Goal: Obtain resource: Download file/media

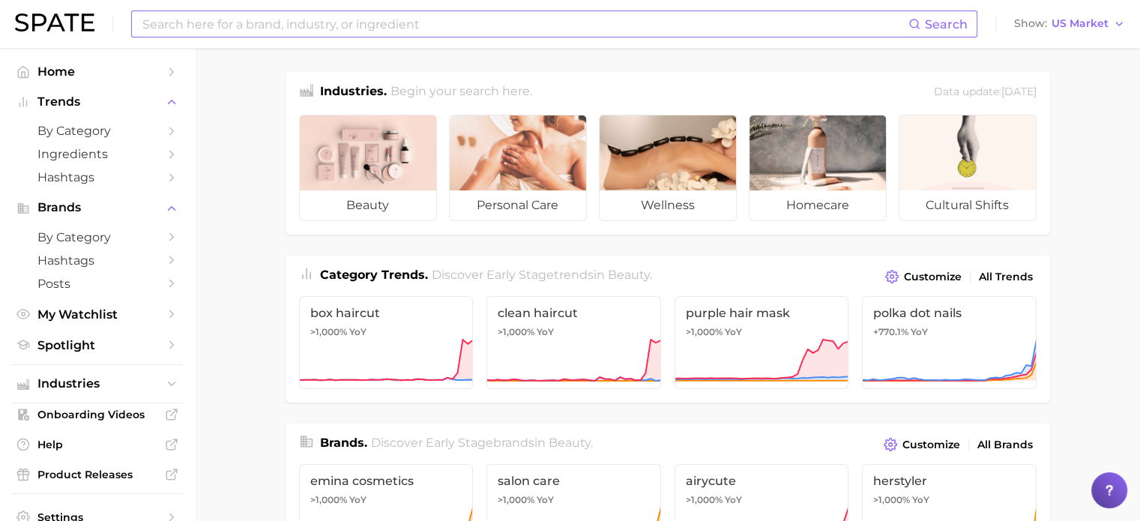
click at [331, 29] on input at bounding box center [525, 23] width 768 height 25
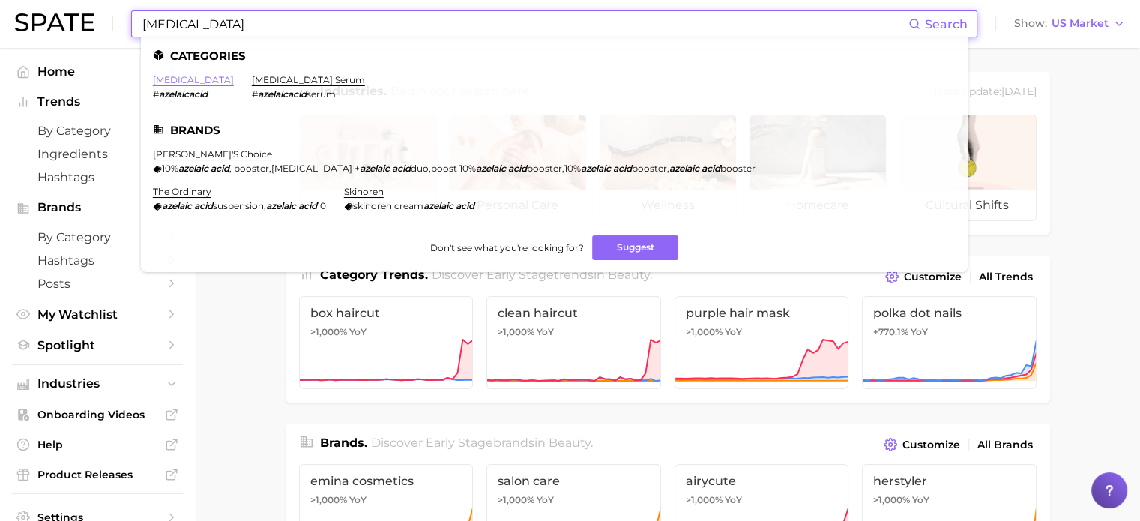
type input "[MEDICAL_DATA]"
click at [194, 85] on link "[MEDICAL_DATA]" at bounding box center [193, 79] width 81 height 11
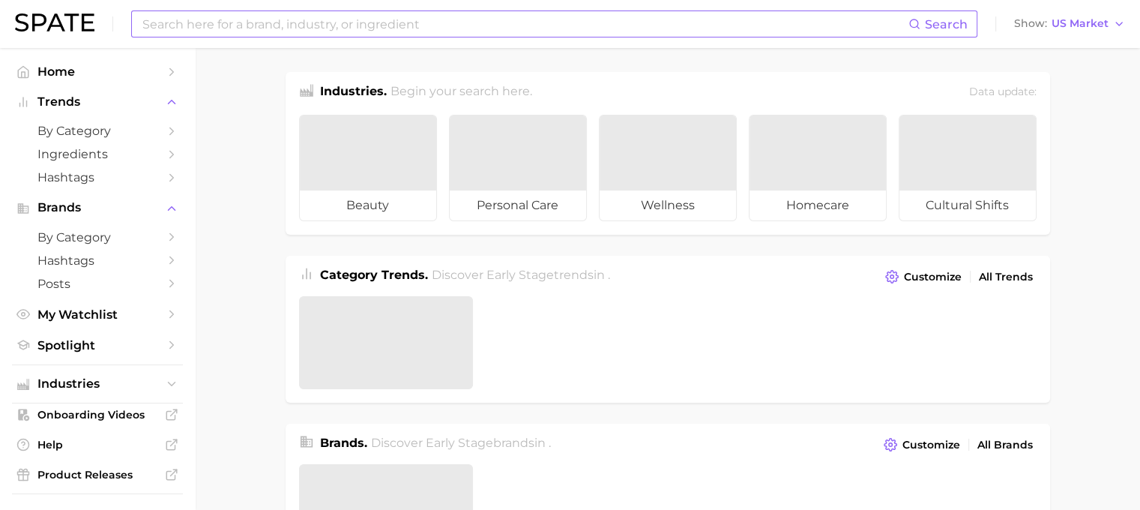
click at [210, 18] on input at bounding box center [525, 23] width 768 height 25
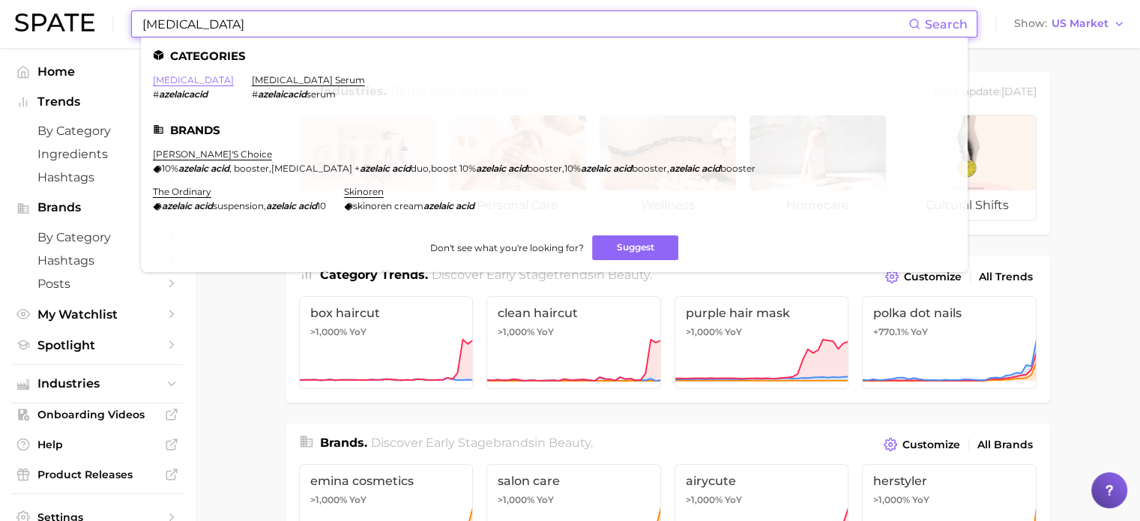
type input "[MEDICAL_DATA]"
click at [193, 77] on link "[MEDICAL_DATA]" at bounding box center [193, 79] width 81 height 11
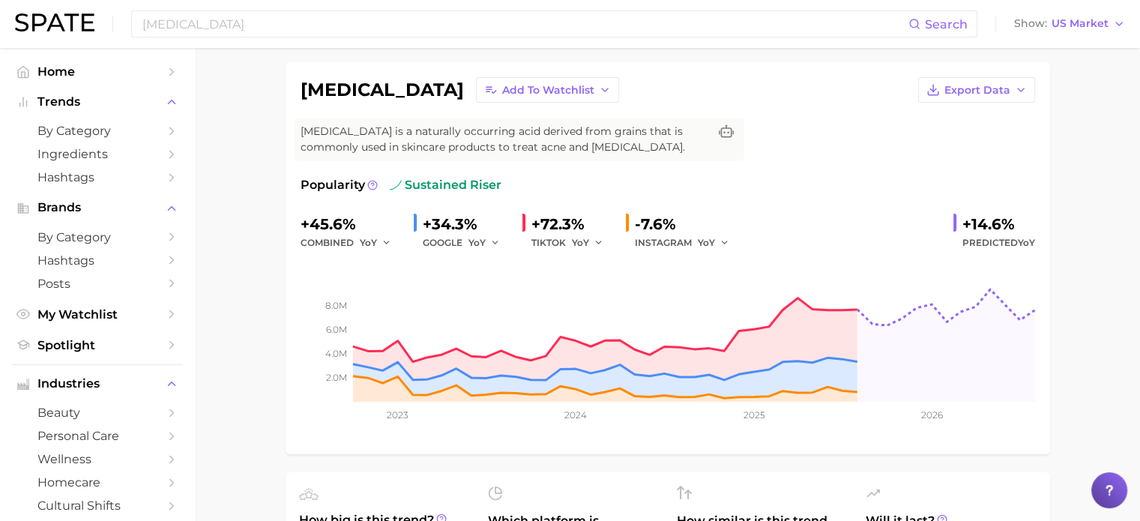
scroll to position [75, 0]
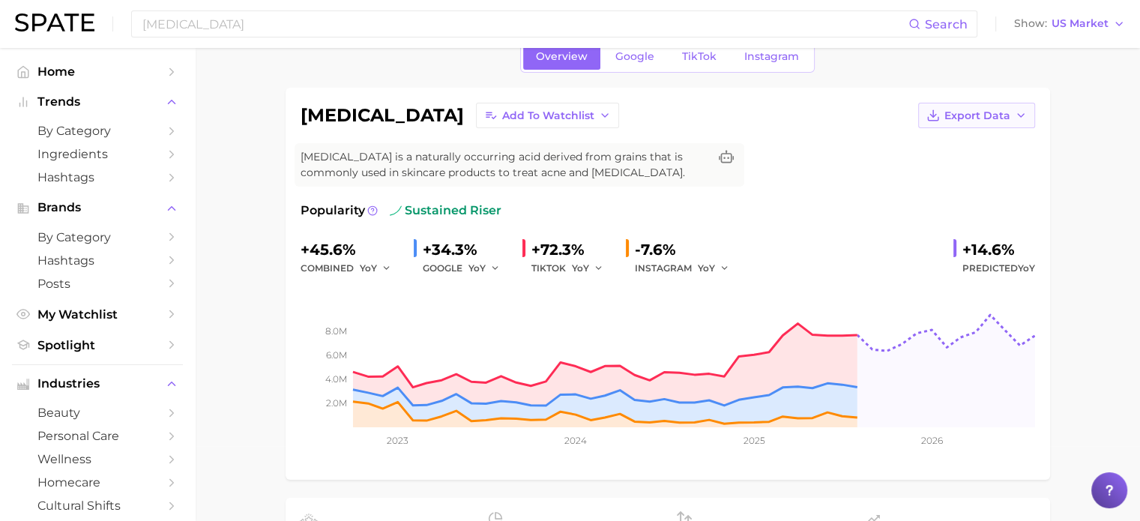
click at [1029, 110] on button "Export Data" at bounding box center [976, 115] width 117 height 25
click at [1013, 161] on button "Time Series Image" at bounding box center [952, 170] width 165 height 27
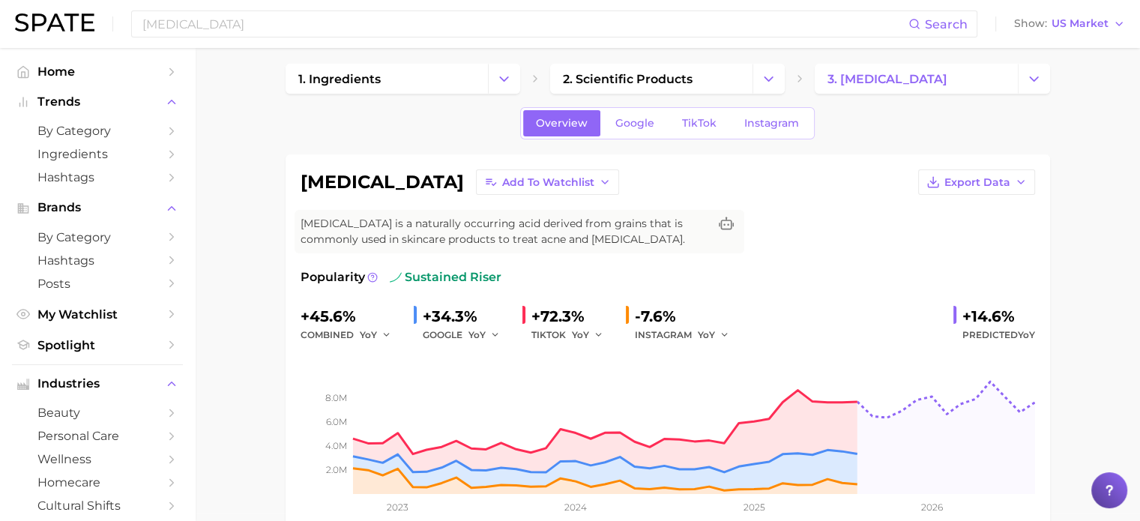
scroll to position [0, 0]
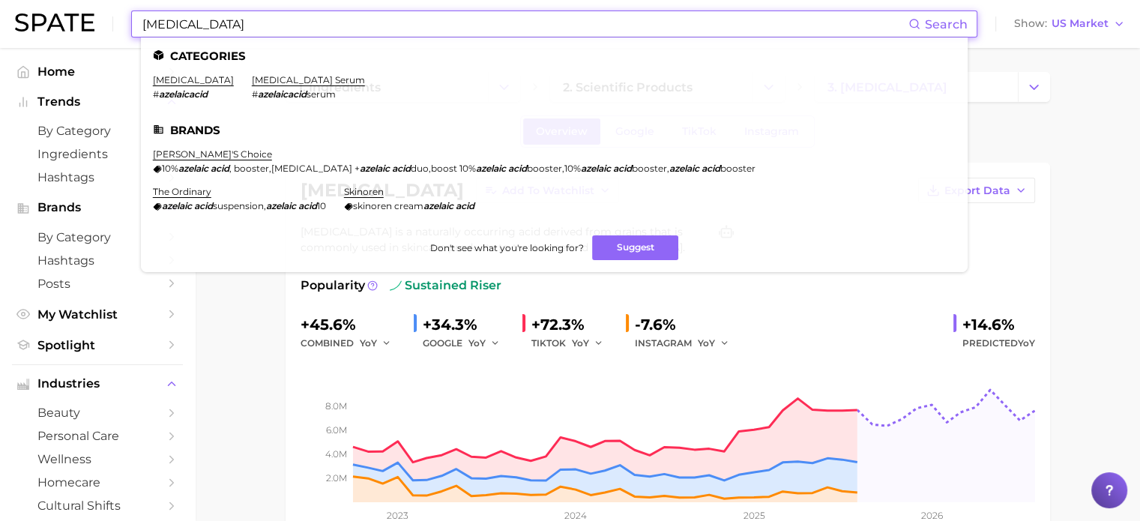
click at [271, 18] on input "[MEDICAL_DATA]" at bounding box center [525, 23] width 768 height 25
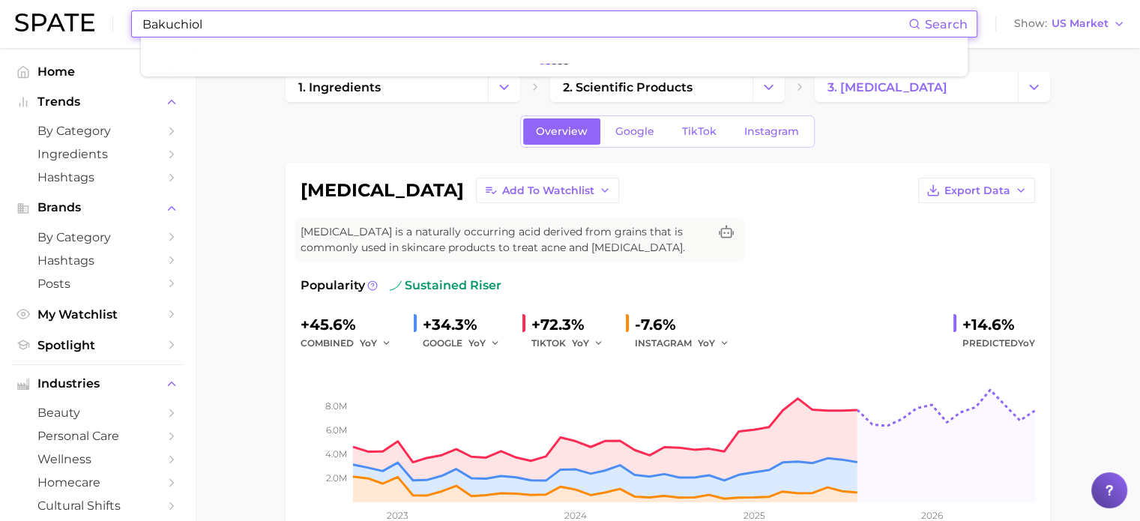
type input "Bakuchiol"
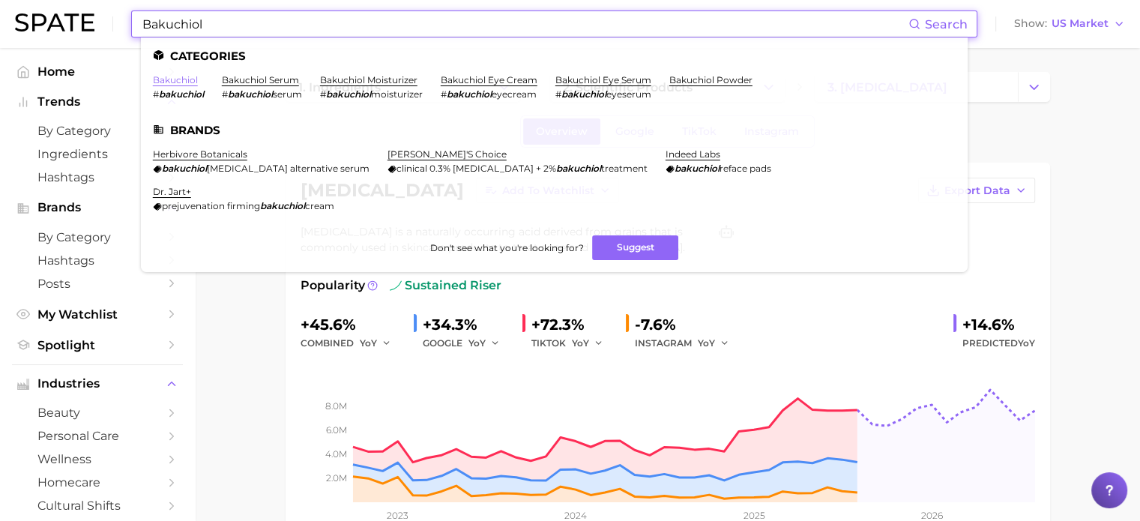
click at [187, 77] on link "bakuchiol" at bounding box center [175, 79] width 45 height 11
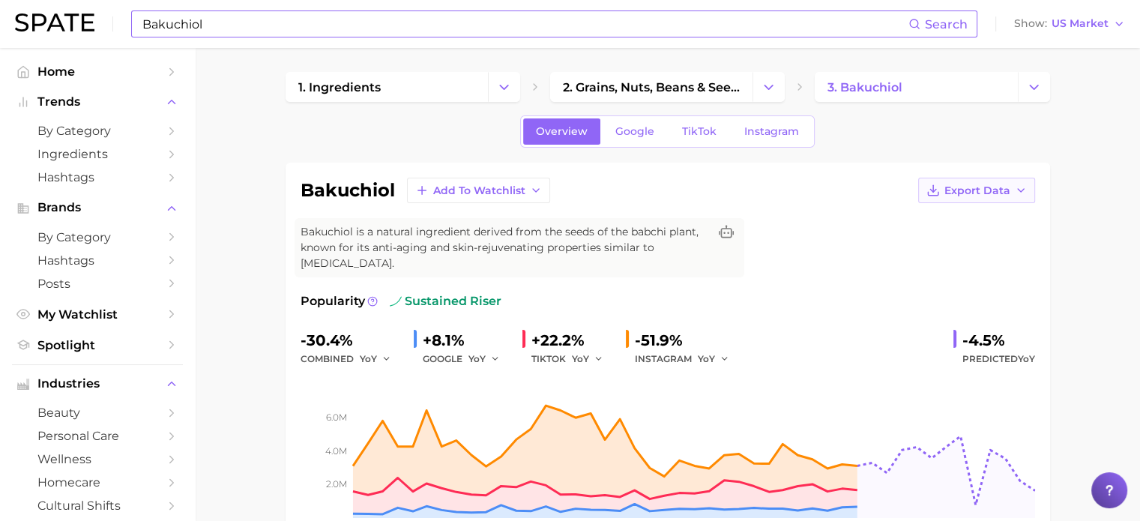
click at [1020, 199] on button "Export Data" at bounding box center [976, 190] width 117 height 25
click at [999, 235] on button "Time Series Image" at bounding box center [952, 245] width 165 height 27
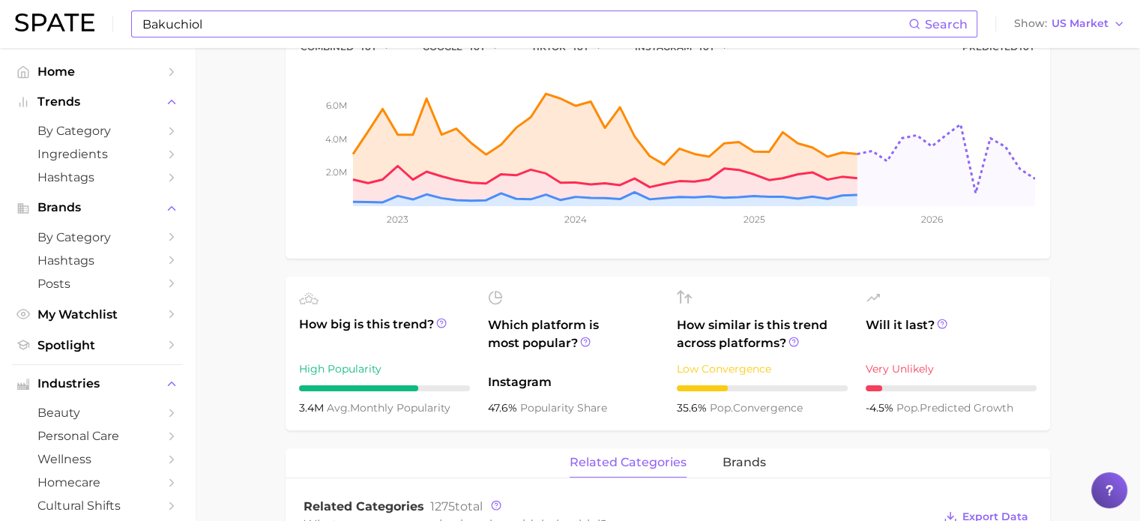
scroll to position [375, 0]
